Goal: Find specific page/section

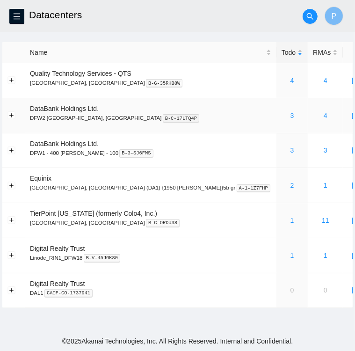
click at [282, 114] on div "3" at bounding box center [292, 115] width 21 height 10
